Goal: Obtain resource: Obtain resource

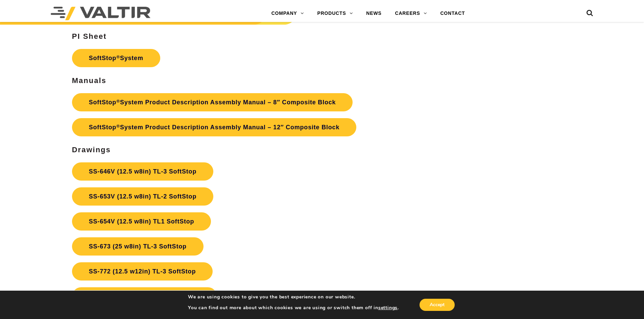
scroll to position [2387, 0]
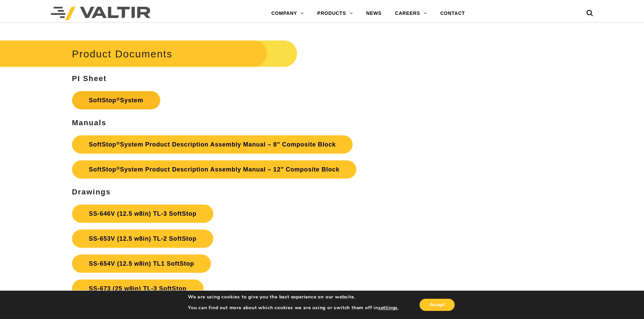
click at [141, 106] on link "SoftStop ® System" at bounding box center [116, 100] width 88 height 18
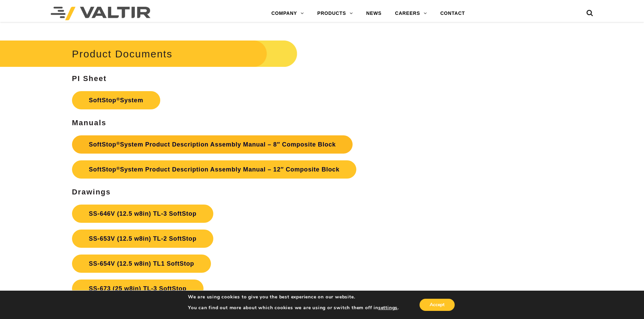
click at [177, 145] on link "SoftStop ® System Product Description Assembly Manual – 8″ Composite Block" at bounding box center [212, 145] width 281 height 18
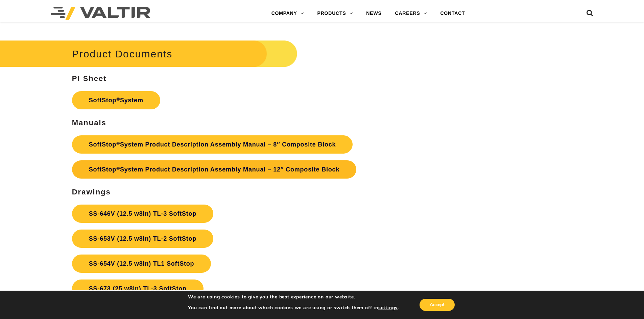
click at [231, 168] on link "SoftStop ® System Product Description Assembly Manual – 12″ Composite Block" at bounding box center [214, 170] width 284 height 18
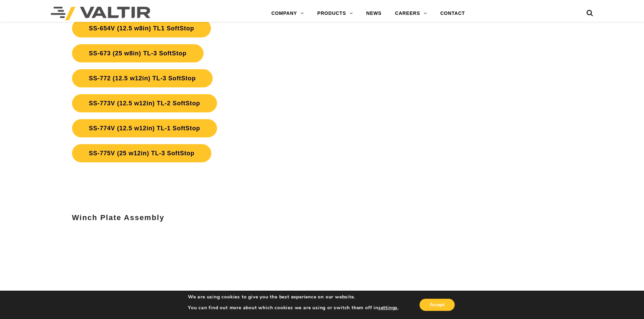
scroll to position [2624, 0]
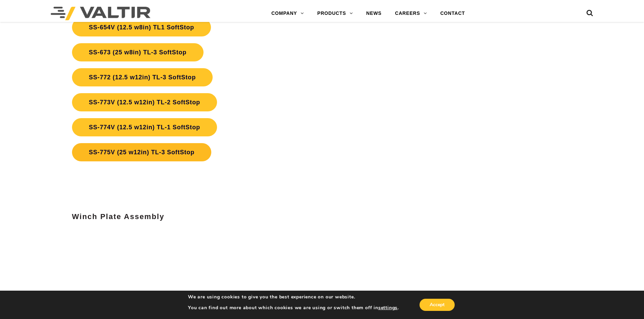
click at [193, 156] on link "SS-775V (25 w12in) TL-3 SoftStop" at bounding box center [142, 152] width 140 height 18
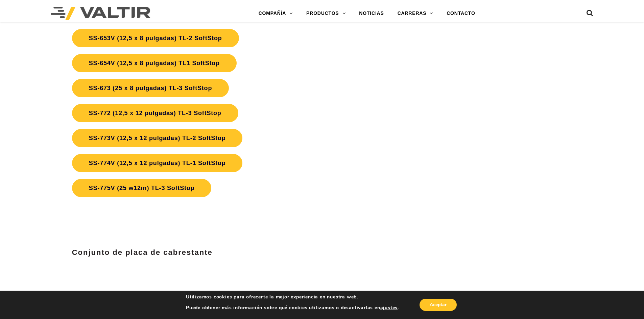
scroll to position [2569, 0]
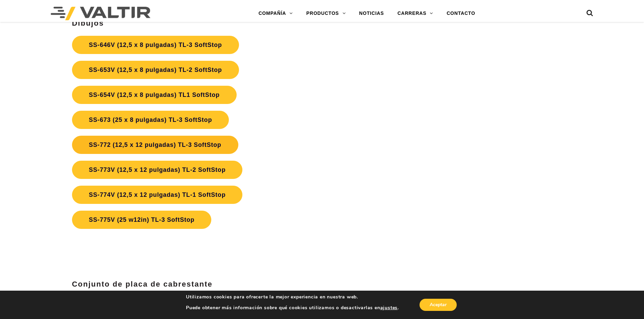
click at [177, 141] on link "SS-772 (12,5 x 12 pulgadas) TL-3 SoftStop" at bounding box center [155, 145] width 166 height 18
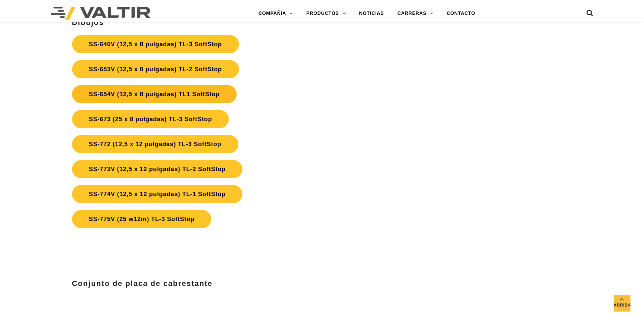
scroll to position [2536, 0]
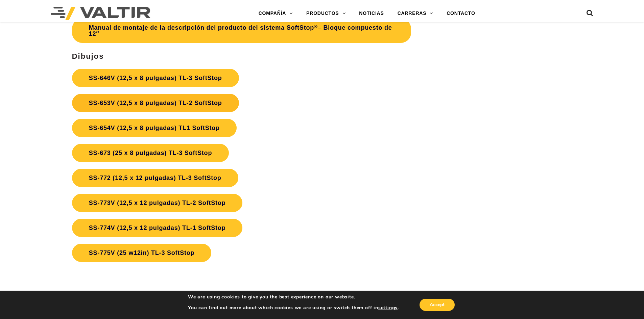
drag, startPoint x: 168, startPoint y: 76, endPoint x: 122, endPoint y: 98, distance: 50.4
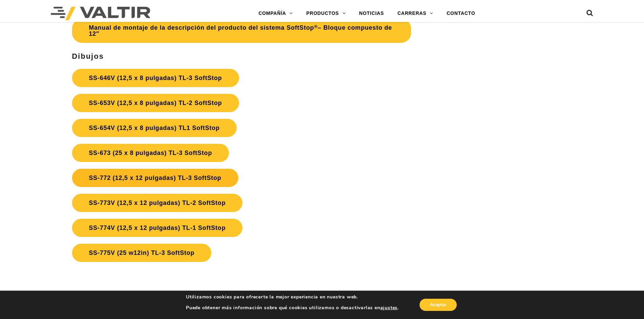
click at [192, 176] on font "SS-772 (12,5 x 12 pulgadas) TL-3 SoftStop" at bounding box center [155, 178] width 133 height 7
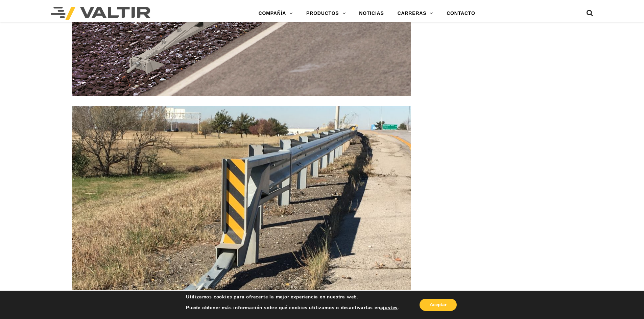
scroll to position [1083, 0]
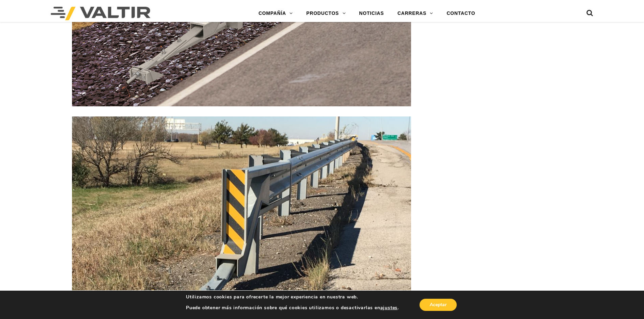
click at [311, 171] on img at bounding box center [241, 244] width 339 height 254
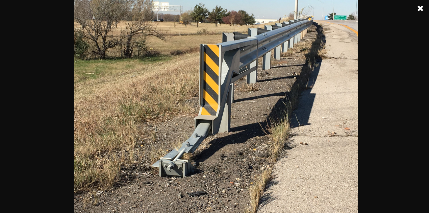
scroll to position [869, 0]
click at [422, 10] on link at bounding box center [420, 8] width 17 height 17
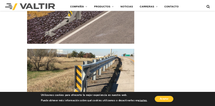
scroll to position [936, 0]
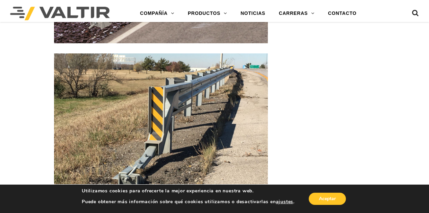
click at [187, 114] on img at bounding box center [161, 133] width 214 height 161
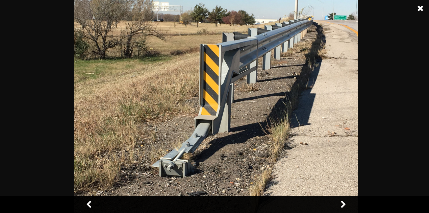
click at [246, 69] on img at bounding box center [216, 106] width 284 height 213
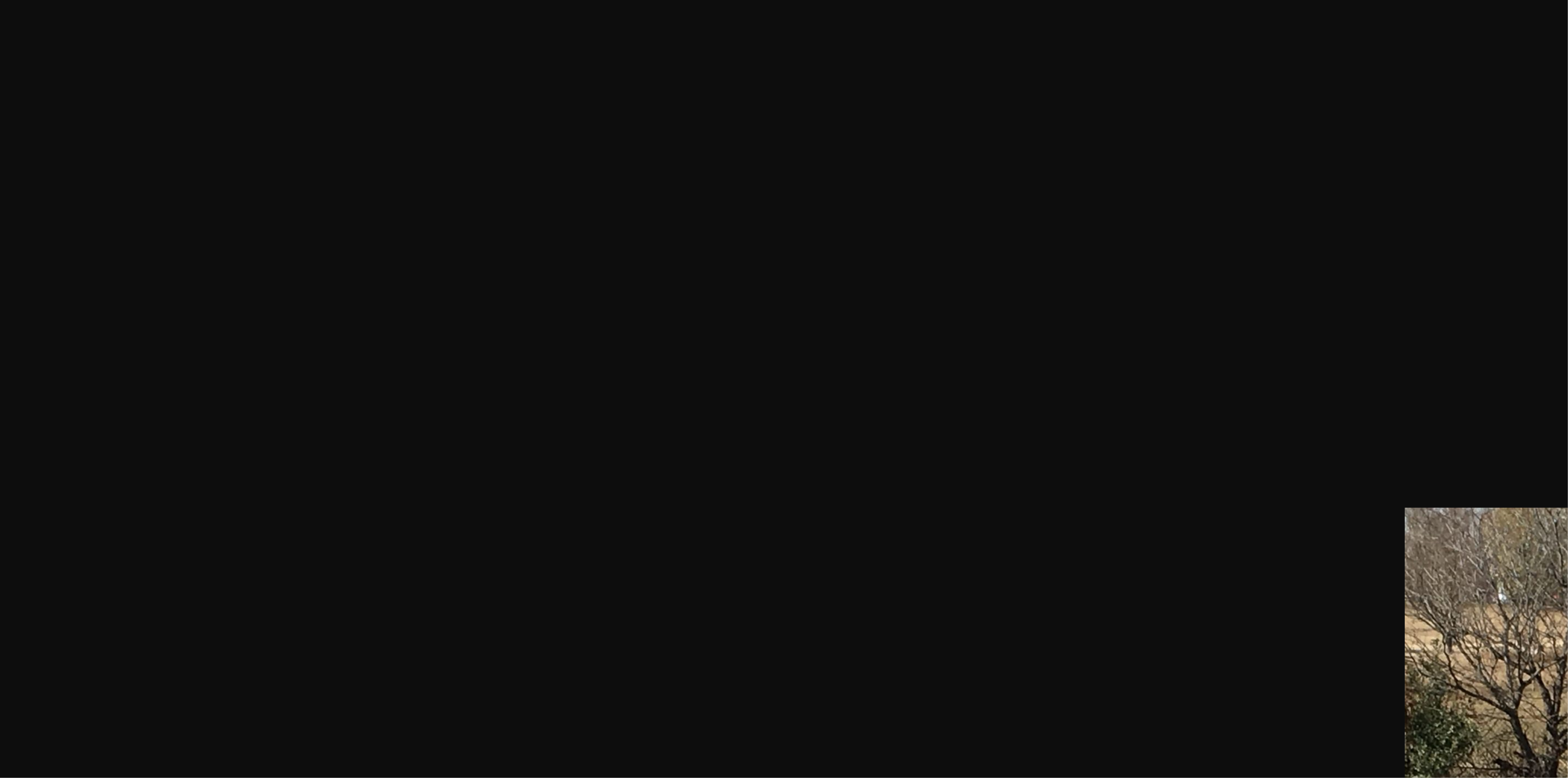
scroll to position [786, 0]
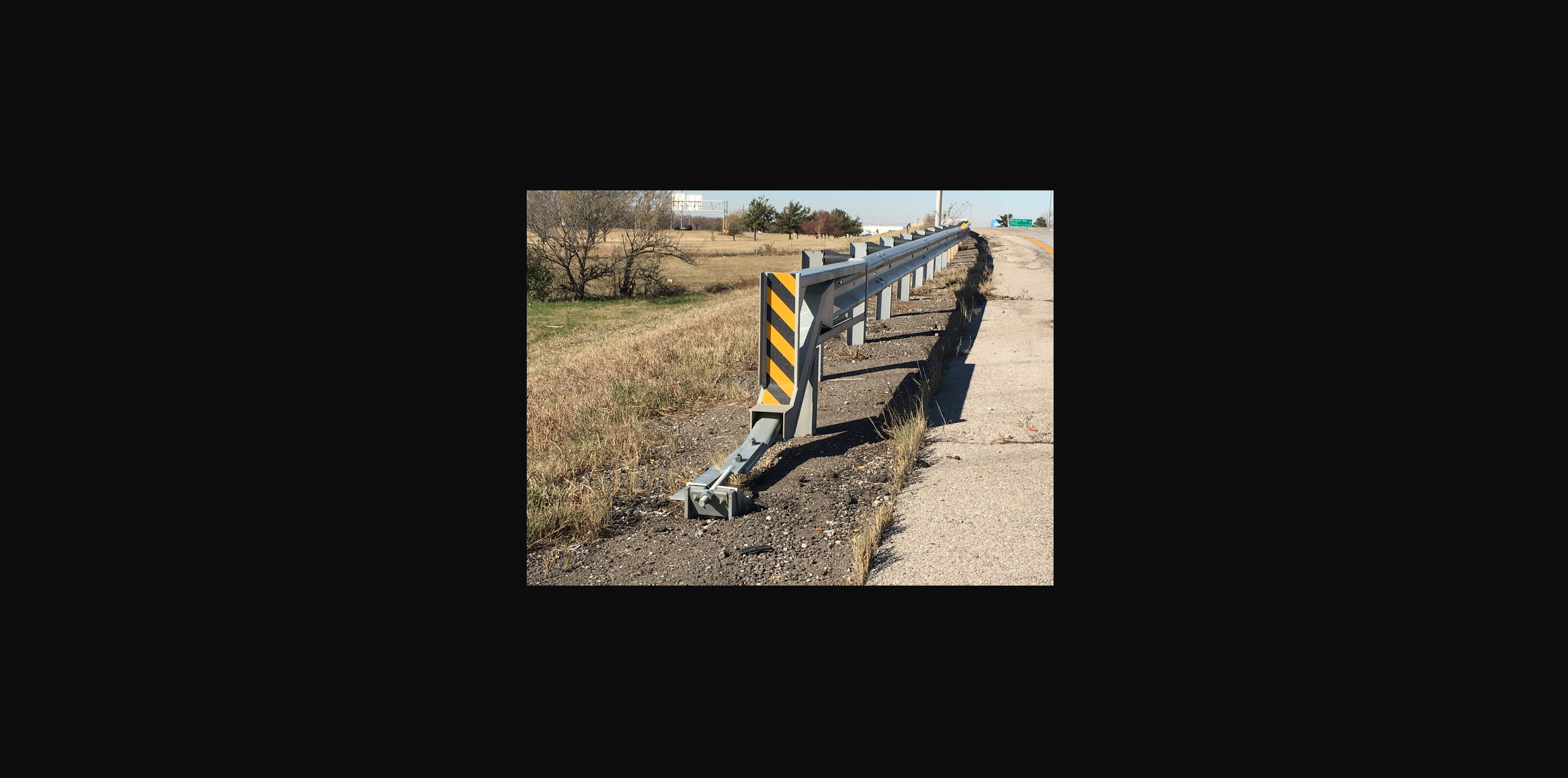
click at [392, 181] on div at bounding box center [790, 389] width 1580 height 778
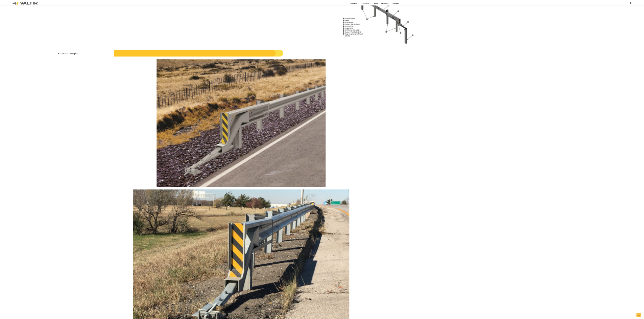
scroll to position [1835, 1]
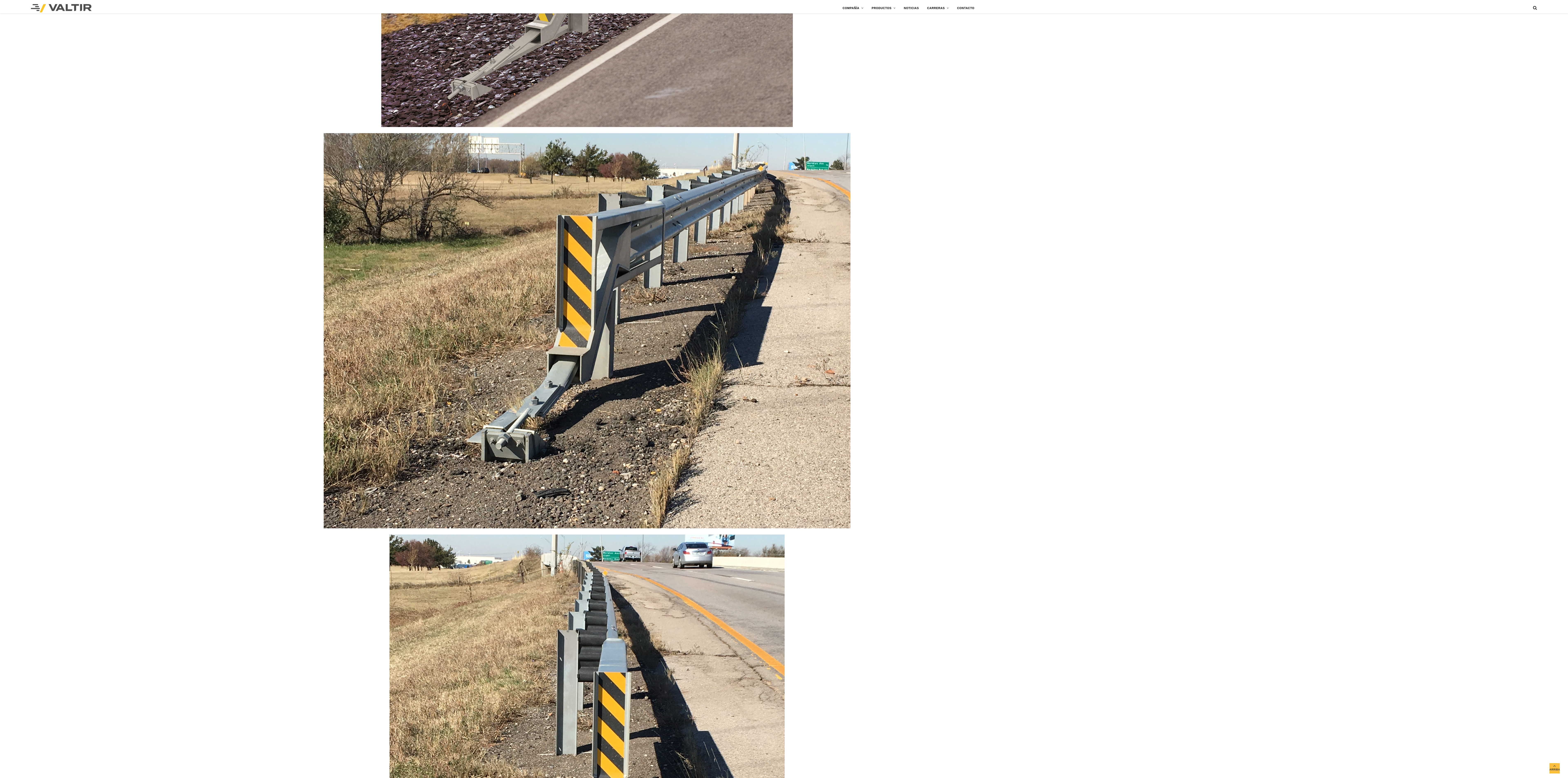
click at [659, 323] on img at bounding box center [587, 331] width 527 height 395
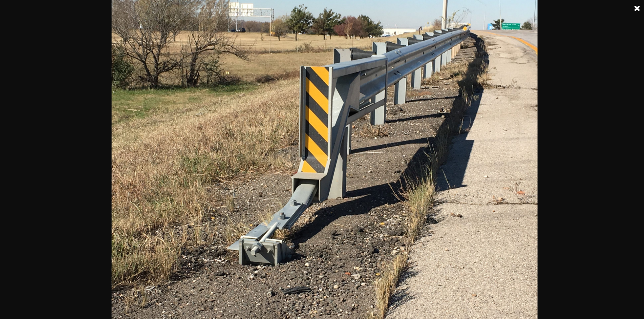
scroll to position [2173, 1]
click at [482, 70] on img at bounding box center [325, 159] width 426 height 319
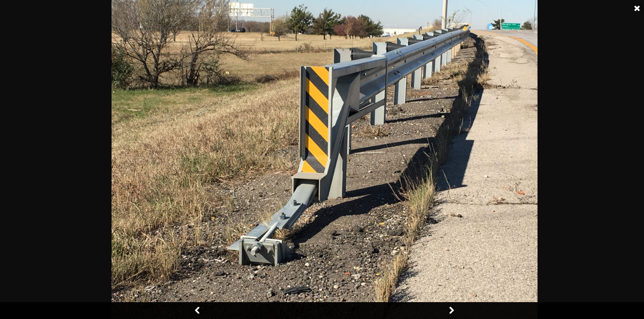
click at [639, 4] on link at bounding box center [637, 8] width 17 height 17
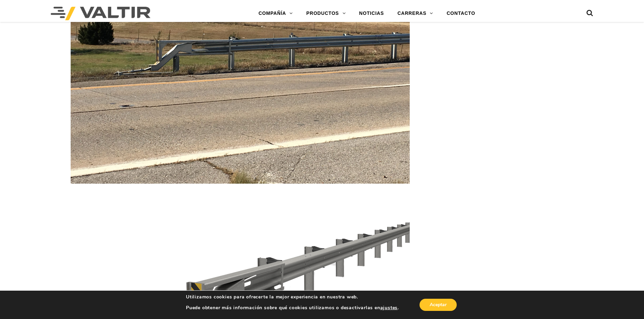
scroll to position [1936, 1]
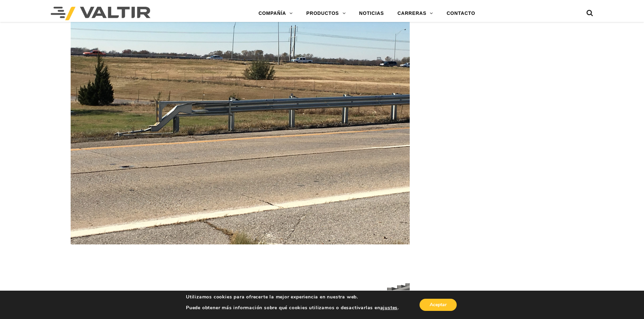
click at [367, 120] on img at bounding box center [240, 117] width 339 height 254
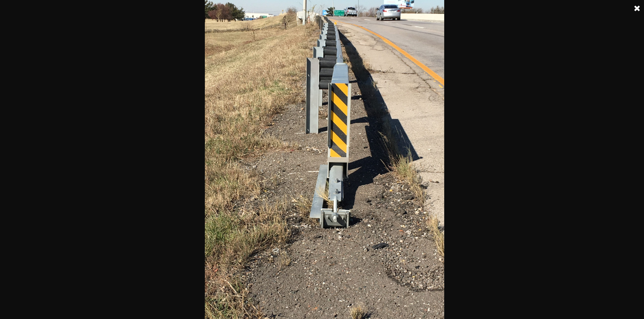
drag, startPoint x: 325, startPoint y: 120, endPoint x: 349, endPoint y: 123, distance: 24.5
click at [349, 123] on img at bounding box center [325, 159] width 240 height 319
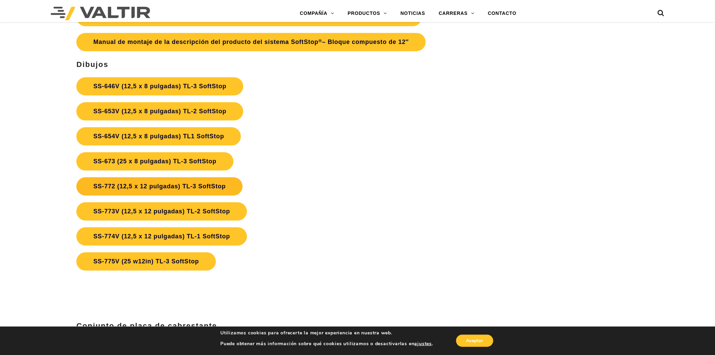
scroll to position [2650, 1]
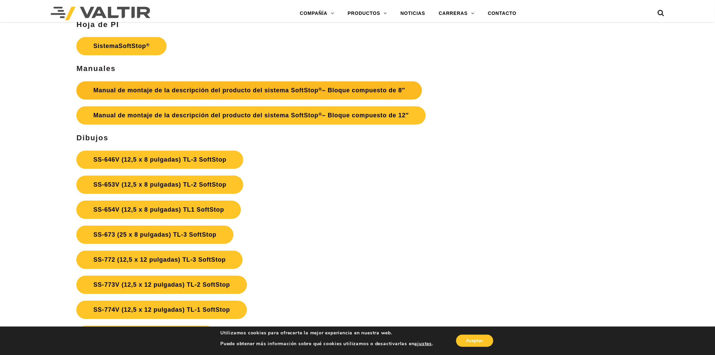
click at [226, 90] on font "Manual de montaje de la descripción del producto del sistema SoftStop" at bounding box center [205, 90] width 225 height 7
